Goal: Information Seeking & Learning: Learn about a topic

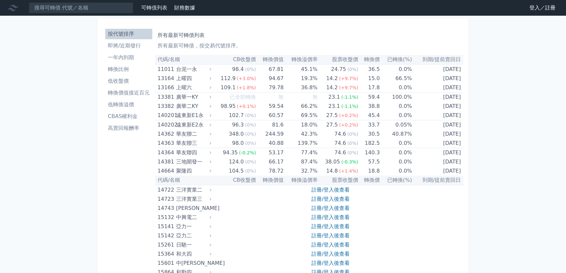
click at [352, 8] on link "登入／註冊" at bounding box center [542, 8] width 37 height 10
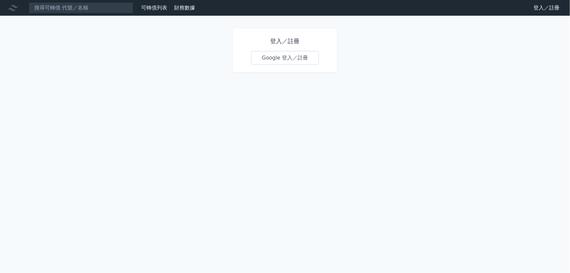
click at [273, 62] on link "Google 登入／註冊" at bounding box center [285, 58] width 68 height 14
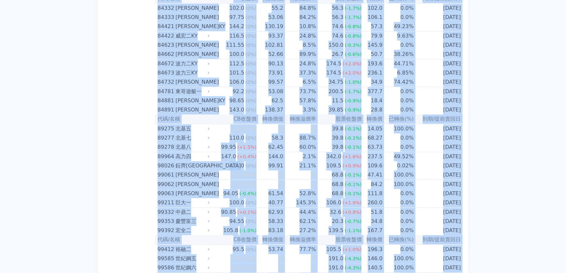
scroll to position [3818, 0]
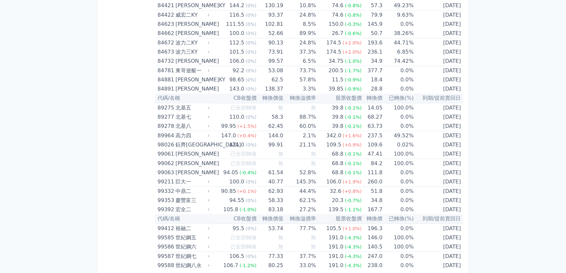
drag, startPoint x: 158, startPoint y: 60, endPoint x: 430, endPoint y: 284, distance: 352.5
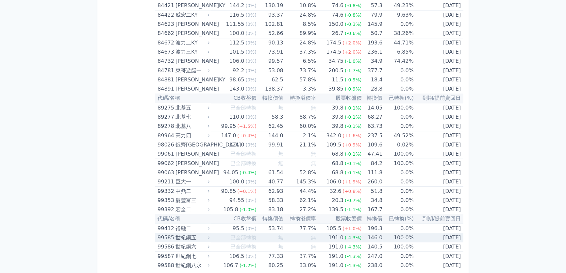
copy table
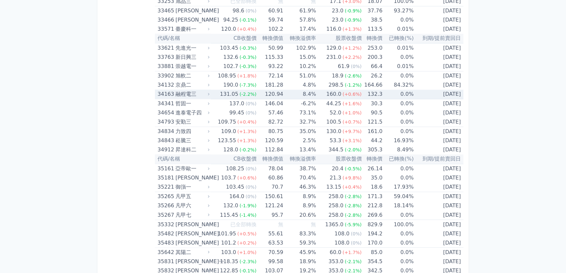
scroll to position [1377, 0]
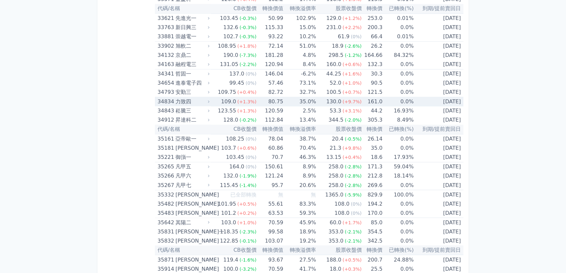
click at [444, 98] on td "[DATE]" at bounding box center [439, 101] width 50 height 9
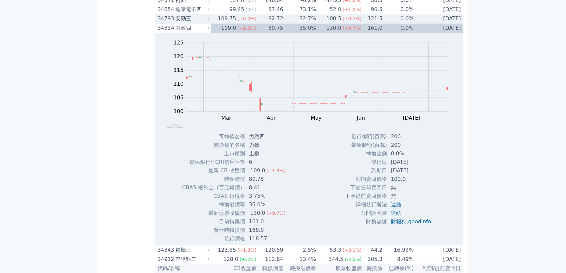
scroll to position [1436, 0]
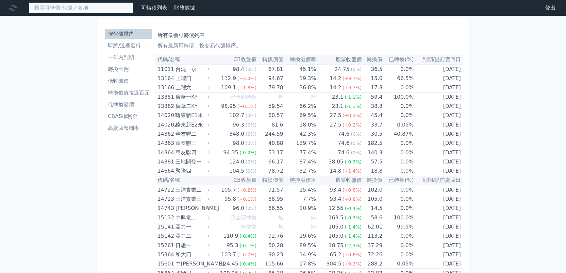
click at [94, 7] on input at bounding box center [81, 7] width 105 height 11
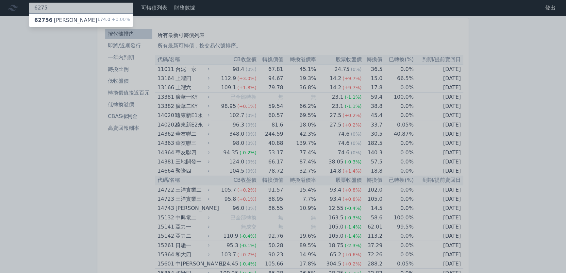
type input "6275"
click at [62, 17] on div "62756 [PERSON_NAME]" at bounding box center [65, 20] width 63 height 8
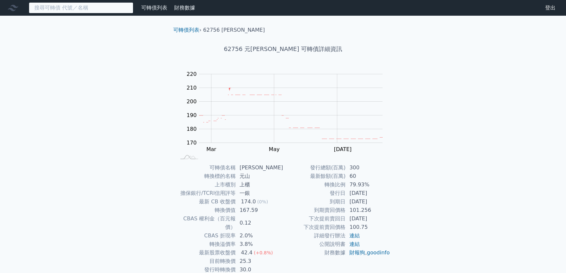
click at [87, 7] on input at bounding box center [81, 7] width 105 height 11
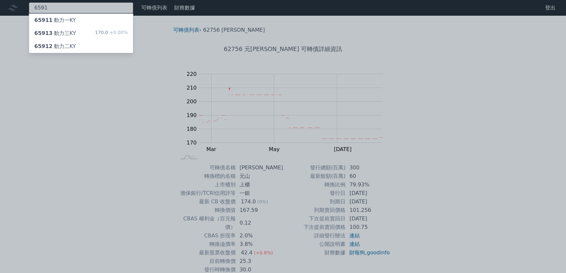
type input "6591"
click at [74, 34] on div "65913 動力三KY 170.0 +0.00%" at bounding box center [81, 33] width 104 height 13
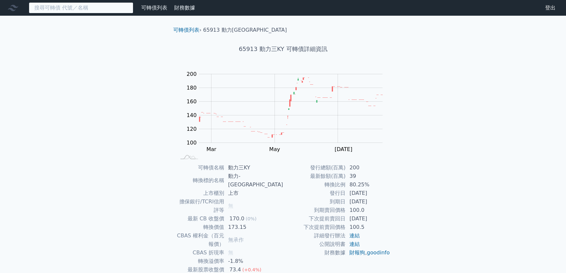
click at [85, 7] on input at bounding box center [81, 7] width 105 height 11
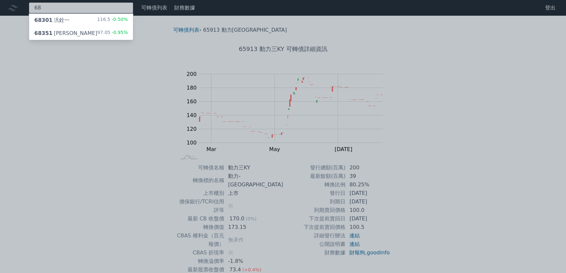
type input "6"
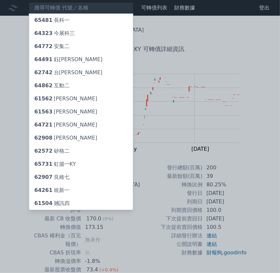
click at [127, 10] on div at bounding box center [140, 136] width 280 height 273
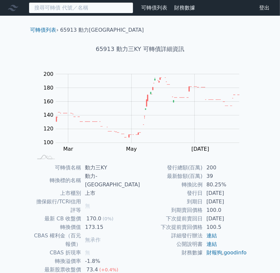
click at [95, 11] on input at bounding box center [81, 7] width 105 height 11
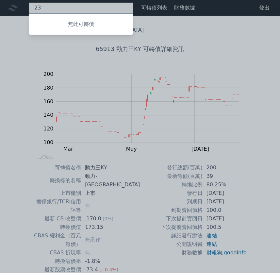
type input "2"
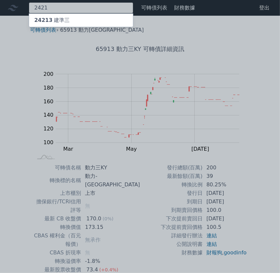
type input "2421"
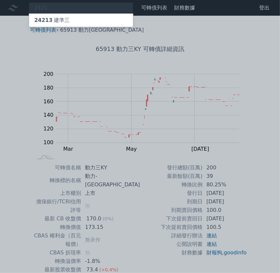
click at [82, 19] on div "24213 建準三" at bounding box center [81, 20] width 104 height 13
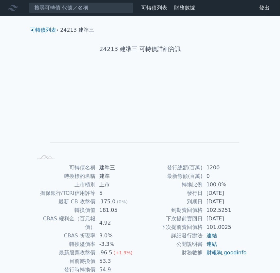
click at [171, 73] on rect at bounding box center [139, 114] width 209 height 91
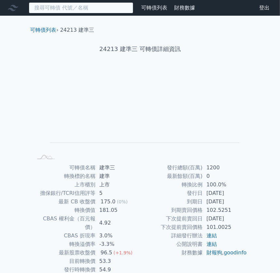
click at [104, 13] on input at bounding box center [81, 7] width 105 height 11
click at [90, 10] on input at bounding box center [81, 7] width 105 height 11
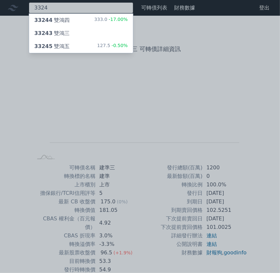
type input "3324"
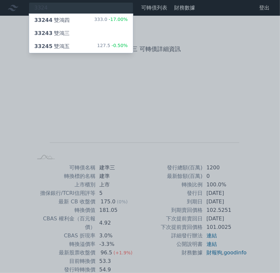
click at [83, 44] on div "33245 雙鴻五 127.5 -0.50%" at bounding box center [81, 46] width 104 height 13
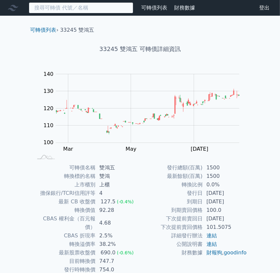
click at [74, 5] on input at bounding box center [81, 7] width 105 height 11
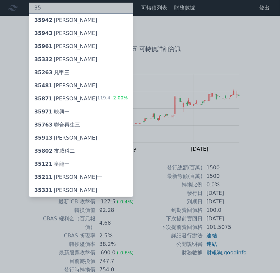
type input "3"
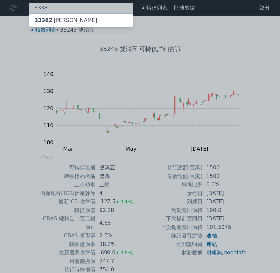
type input "3338"
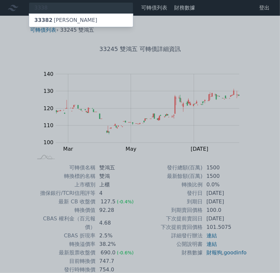
click at [73, 23] on div "33382 [PERSON_NAME]" at bounding box center [81, 20] width 104 height 13
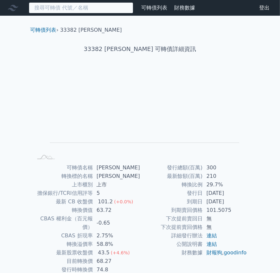
click at [45, 8] on input at bounding box center [81, 7] width 105 height 11
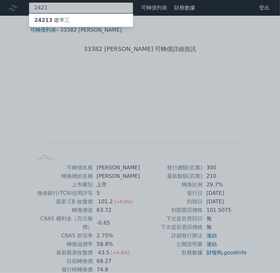
type input "2421"
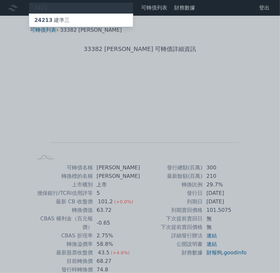
click at [66, 22] on div "24213 建準三" at bounding box center [51, 20] width 35 height 8
